Goal: Task Accomplishment & Management: Use online tool/utility

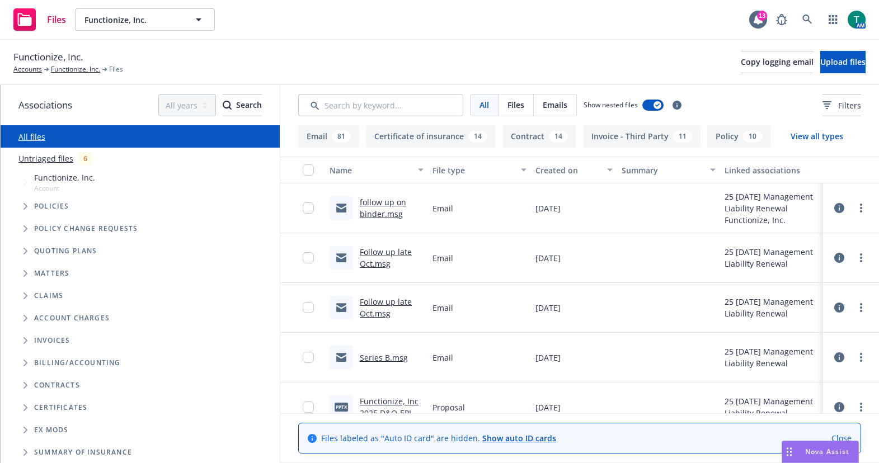
click at [524, 15] on div "Files Functionize, Inc. Functionize, Inc. 13 AM" at bounding box center [439, 20] width 879 height 40
click at [828, 61] on span "Upload files" at bounding box center [843, 62] width 45 height 11
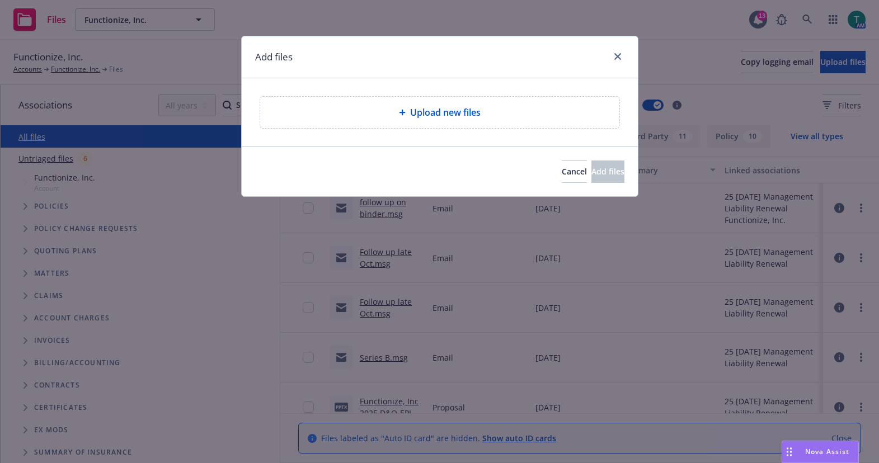
type textarea "x"
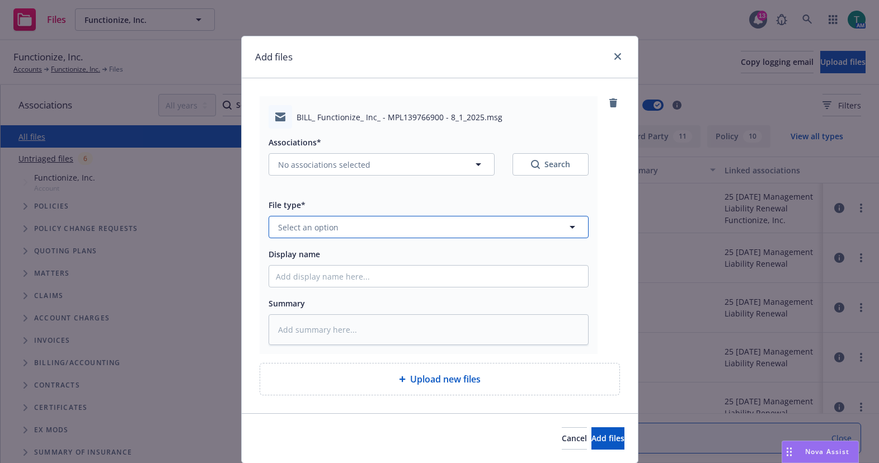
click at [299, 229] on span "Select an option" at bounding box center [308, 228] width 60 height 12
type input "billin"
click at [320, 256] on span "Billing correspondence" at bounding box center [324, 258] width 88 height 12
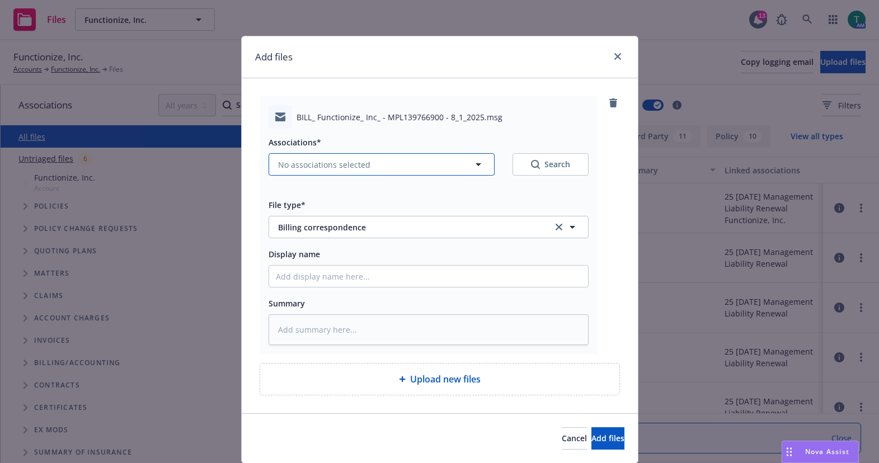
click at [320, 164] on span "No associations selected" at bounding box center [324, 165] width 92 height 12
type textarea "x"
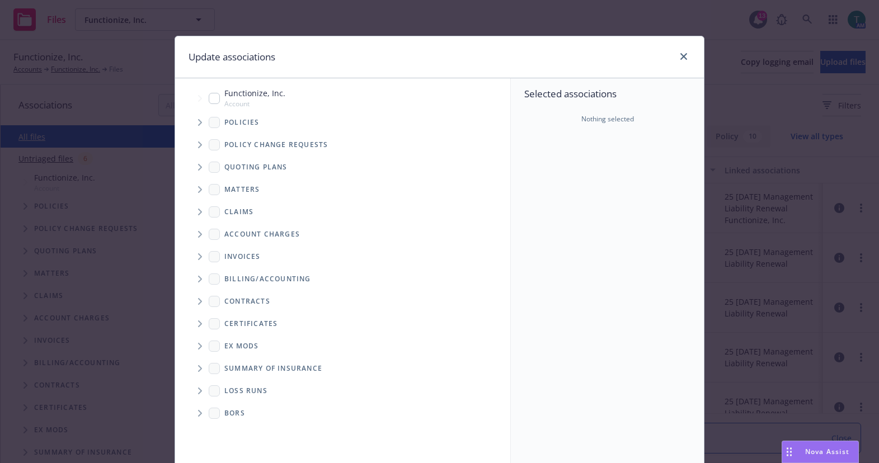
click at [214, 93] on input "Tree Example" at bounding box center [214, 98] width 11 height 11
checkbox input "true"
drag, startPoint x: 197, startPoint y: 170, endPoint x: 225, endPoint y: 166, distance: 28.3
click at [198, 169] on icon "Tree Example" at bounding box center [200, 167] width 4 height 7
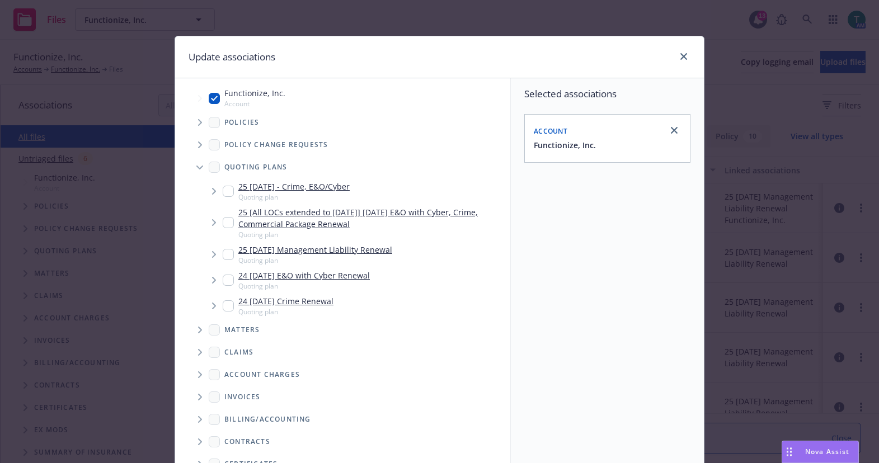
click at [223, 255] on input "Tree Example" at bounding box center [228, 254] width 11 height 11
checkbox input "true"
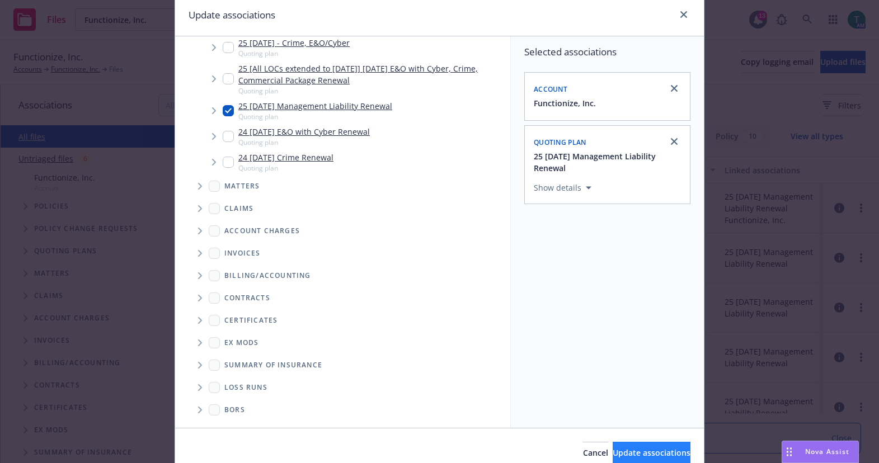
scroll to position [93, 0]
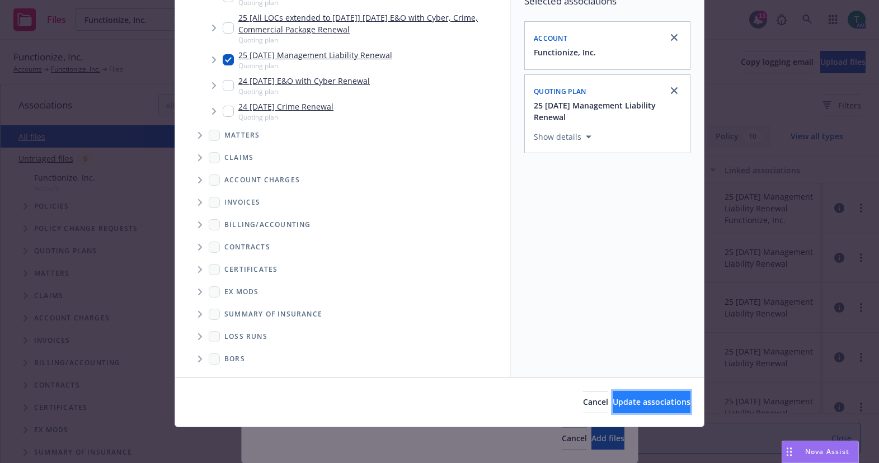
click at [659, 404] on span "Update associations" at bounding box center [652, 402] width 78 height 11
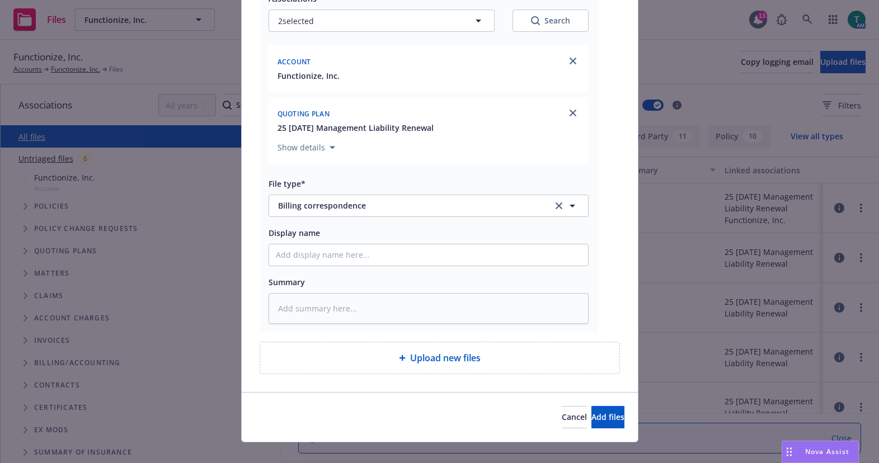
scroll to position [159, 0]
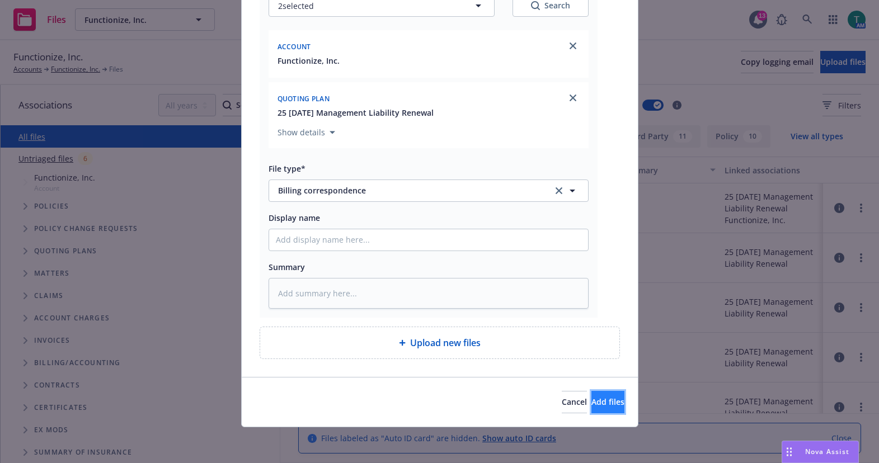
click at [599, 405] on span "Add files" at bounding box center [608, 402] width 33 height 11
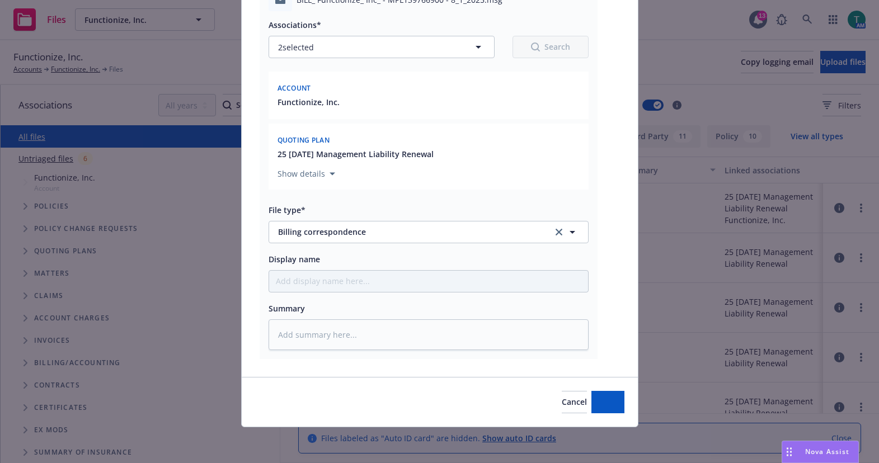
scroll to position [118, 0]
type textarea "x"
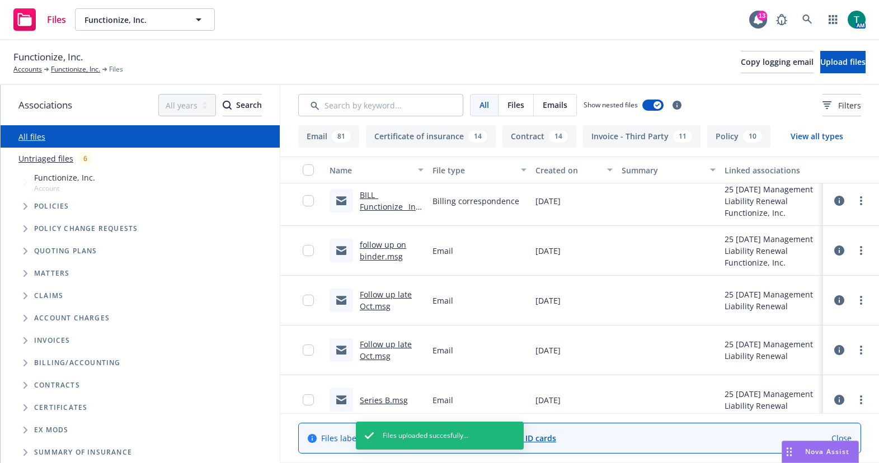
scroll to position [0, 0]
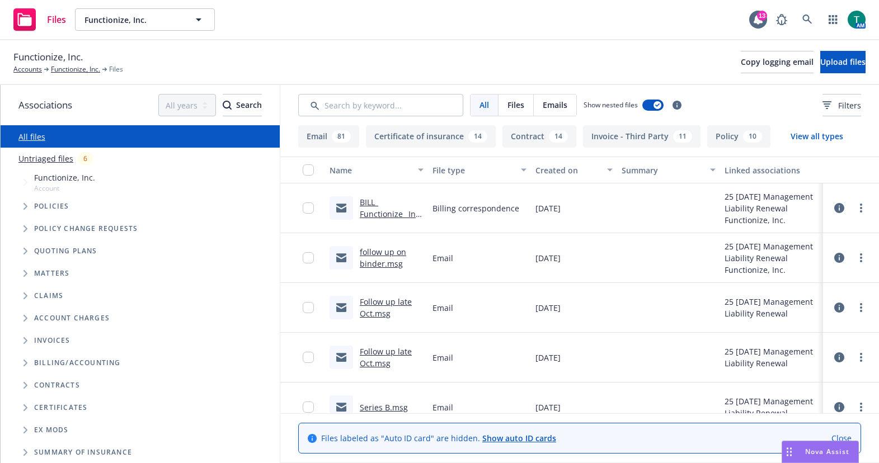
click at [824, 455] on span "Nova Assist" at bounding box center [827, 452] width 44 height 10
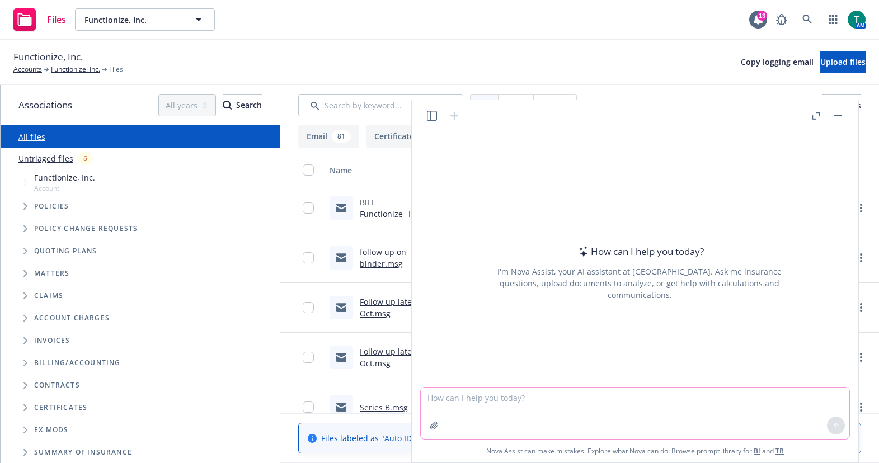
click at [649, 406] on textarea at bounding box center [635, 413] width 429 height 51
type textarea "refine email"
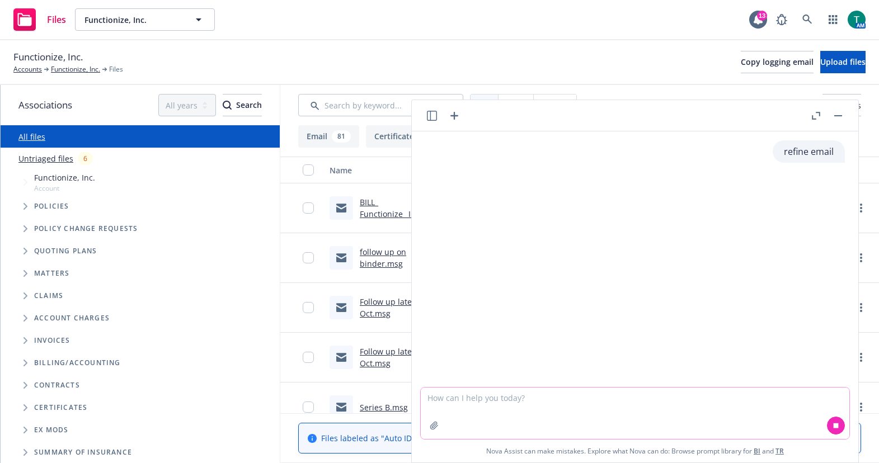
paste textarea "Thank you for the information. I recently joined the FI team here at [GEOGRAPHI…"
type textarea "Thank you for the information. I recently joined the FI team here at [GEOGRAPHI…"
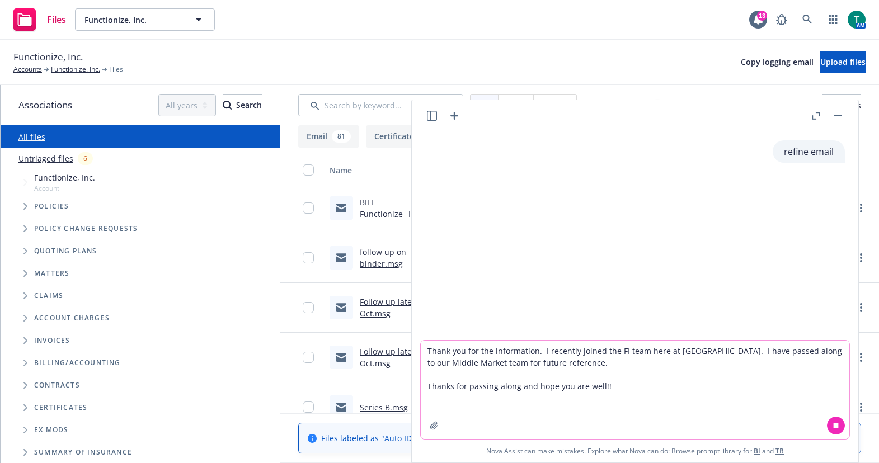
click at [649, 406] on textarea "Thank you for the information. I recently joined the FI team here at [GEOGRAPHI…" at bounding box center [635, 390] width 429 height 99
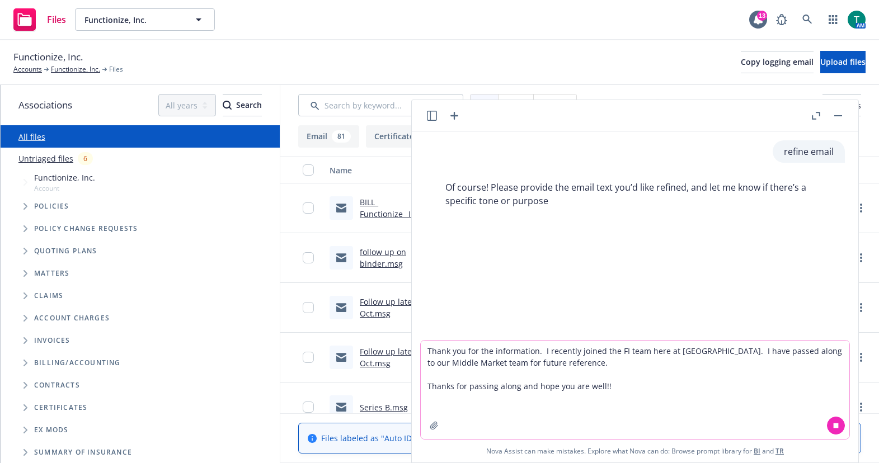
click at [616, 397] on textarea "Thank you for the information. I recently joined the FI team here at [GEOGRAPHI…" at bounding box center [635, 390] width 429 height 99
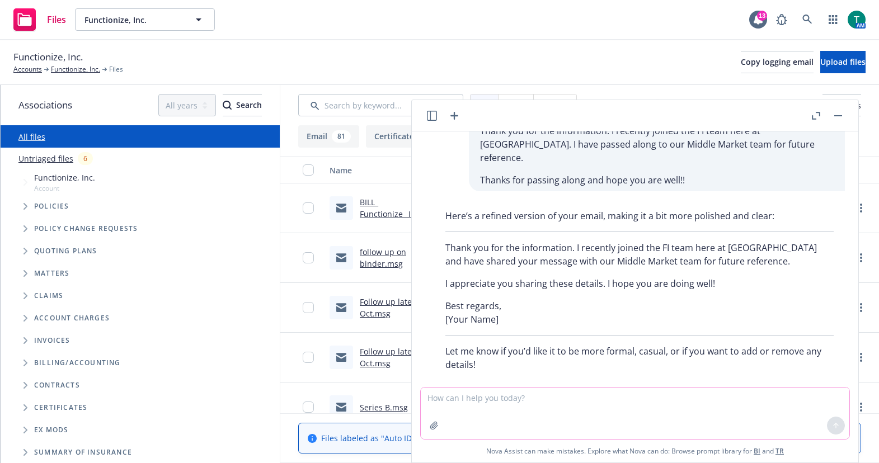
scroll to position [121, 0]
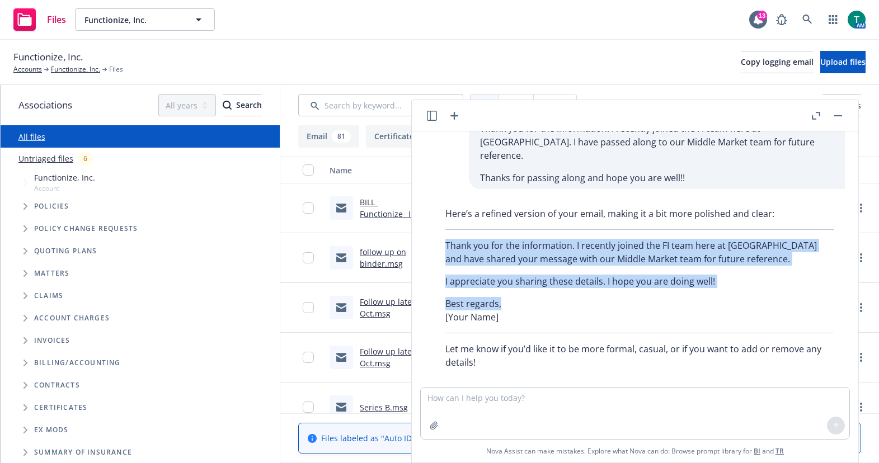
drag, startPoint x: 441, startPoint y: 228, endPoint x: 746, endPoint y: 283, distance: 310.0
click at [746, 283] on div "Here’s a refined version of your email, making it a bit more polished and clear…" at bounding box center [639, 288] width 411 height 171
copy div "Thank you for the information. I recently joined the FI team here at [GEOGRAPHI…"
click at [842, 114] on button "button" at bounding box center [838, 115] width 13 height 13
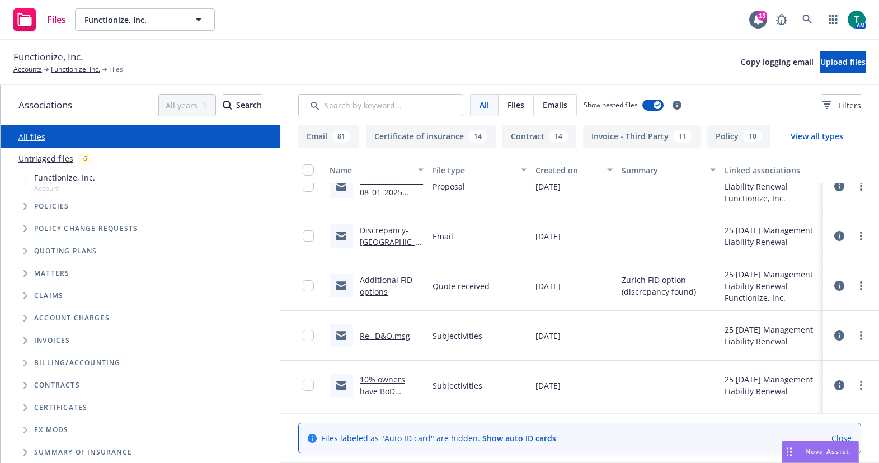
scroll to position [1287, 0]
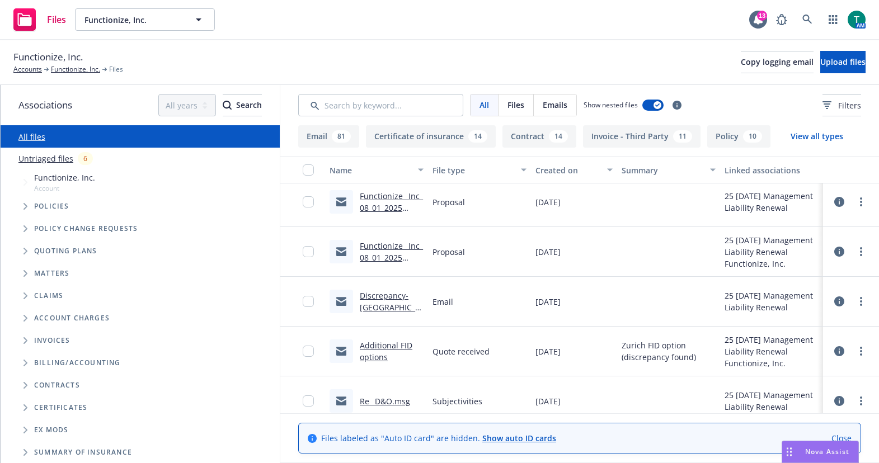
click at [385, 296] on link "Discrepancy-[GEOGRAPHIC_DATA] qt.msg" at bounding box center [390, 307] width 61 height 34
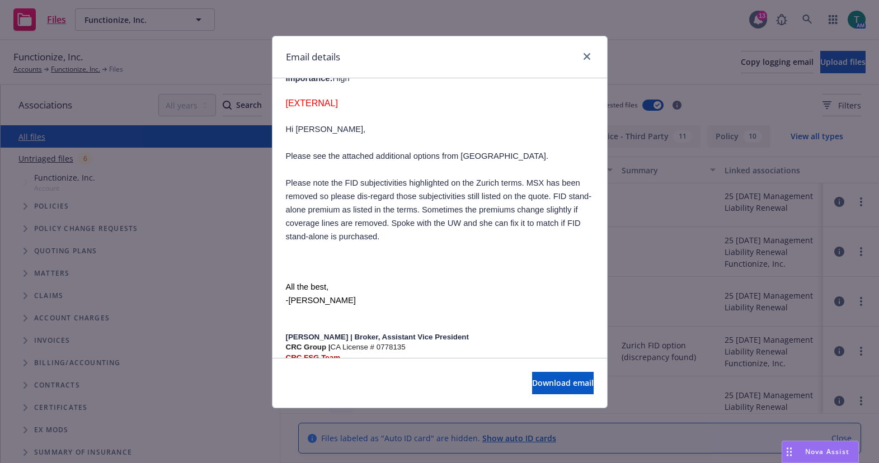
scroll to position [616, 0]
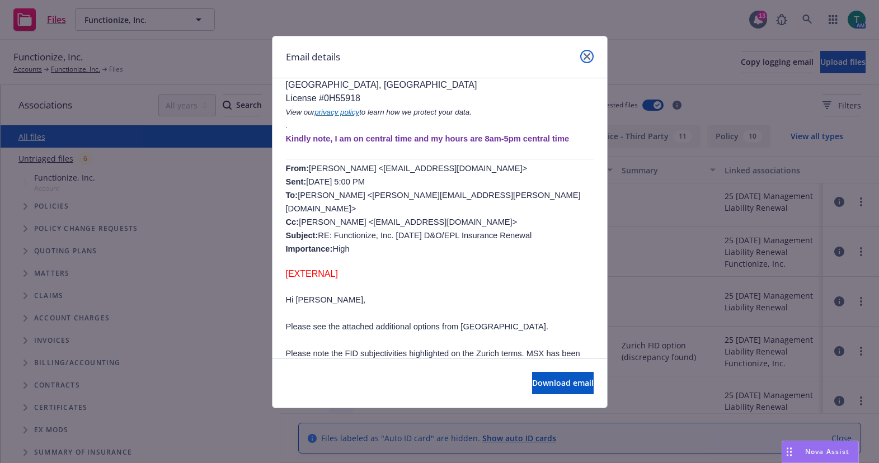
click at [590, 59] on icon "close" at bounding box center [587, 56] width 7 height 7
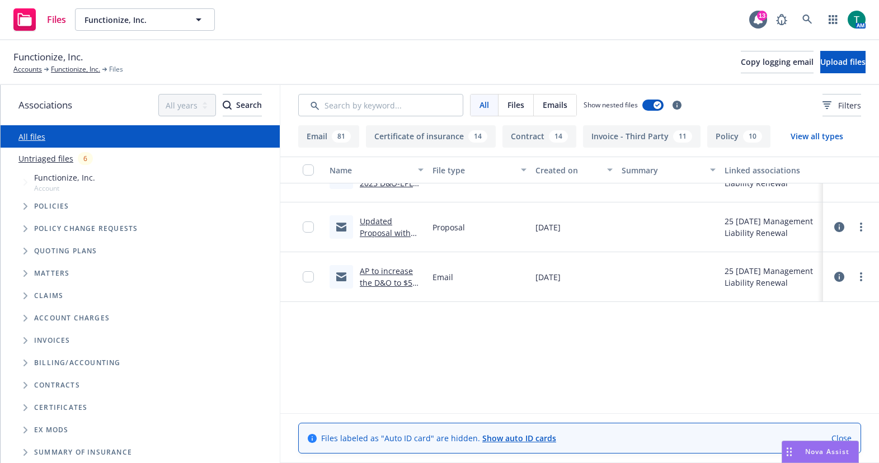
scroll to position [0, 0]
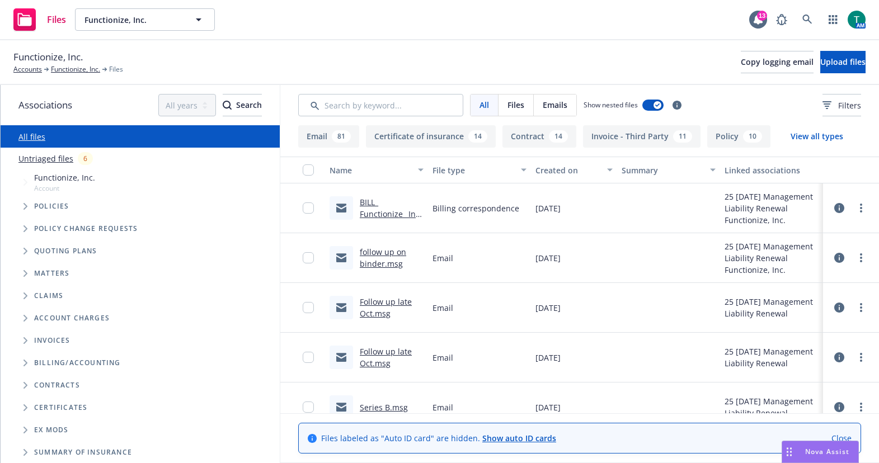
click at [26, 251] on icon "Tree Example" at bounding box center [26, 251] width 4 height 7
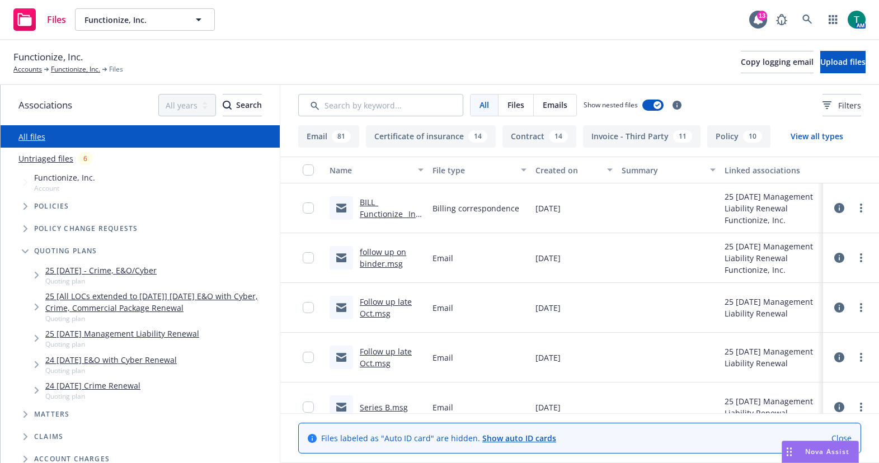
click at [123, 331] on div "Client Functionize, Inc. Proposal due date [DATE] PD AM Hide details" at bounding box center [92, 297] width 149 height 80
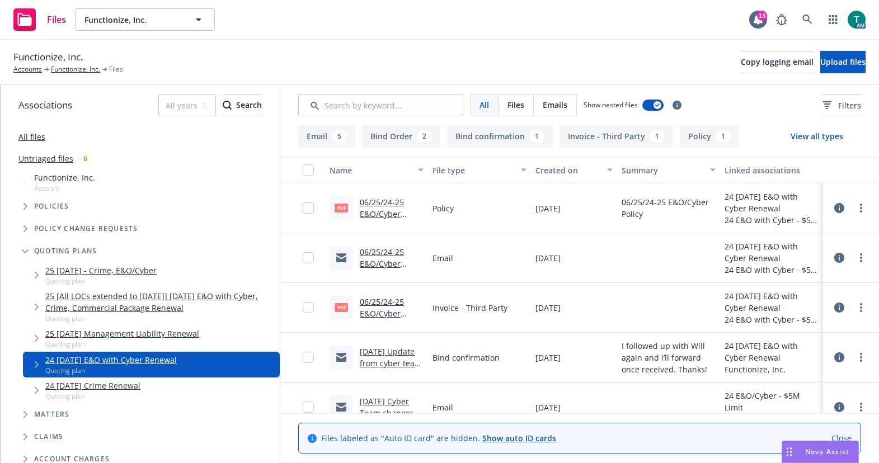
click at [123, 331] on link "25 [DATE] Management Liability Renewal" at bounding box center [122, 334] width 154 height 12
